Goal: Go to known website: Access a specific website the user already knows

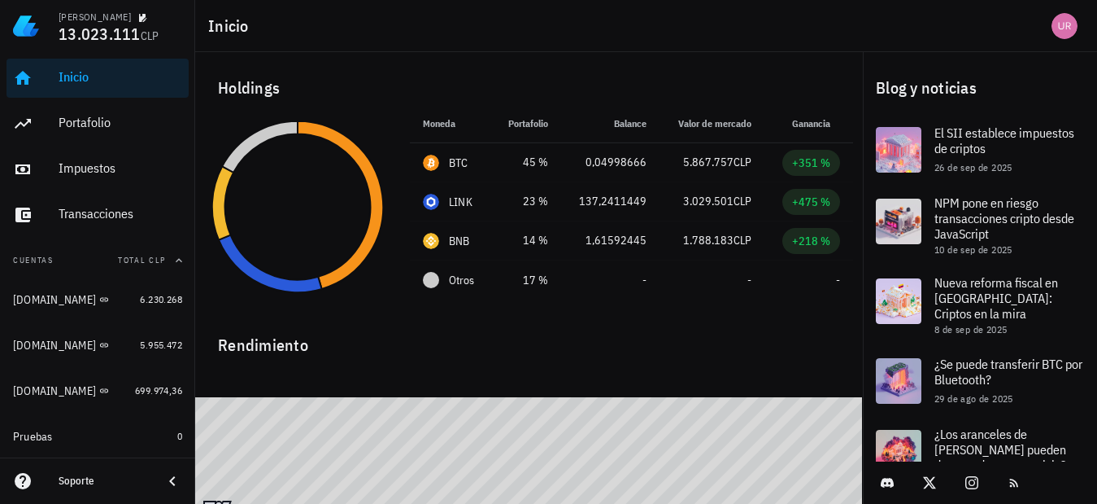
scroll to position [43, 0]
